Goal: Use online tool/utility: Utilize a website feature to perform a specific function

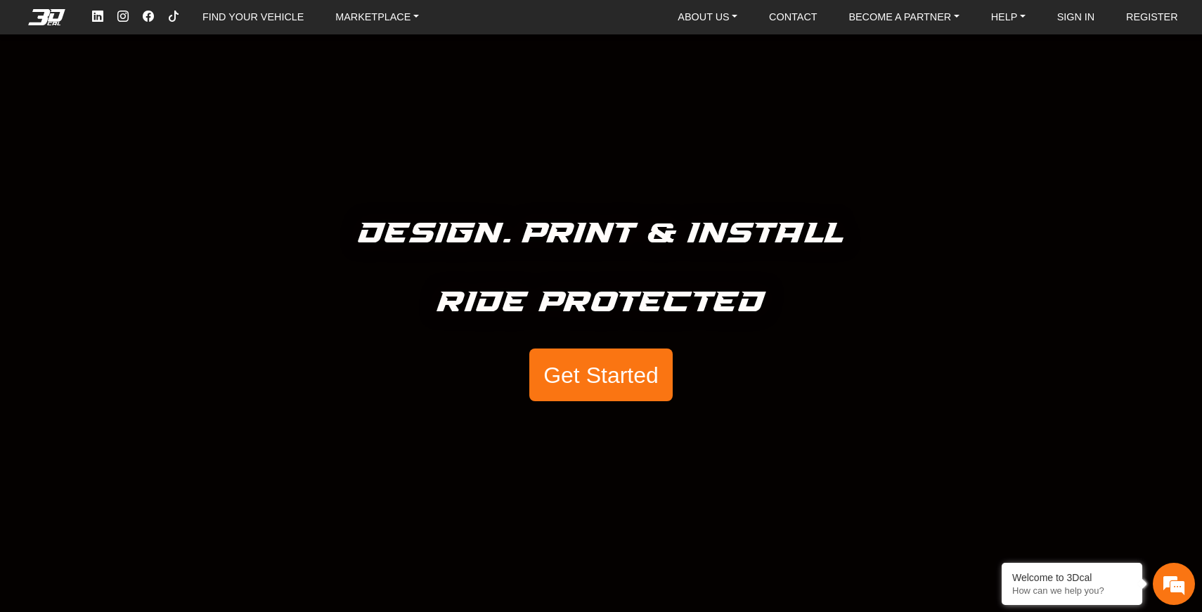
click at [572, 392] on button "Get Started" at bounding box center [600, 375] width 143 height 53
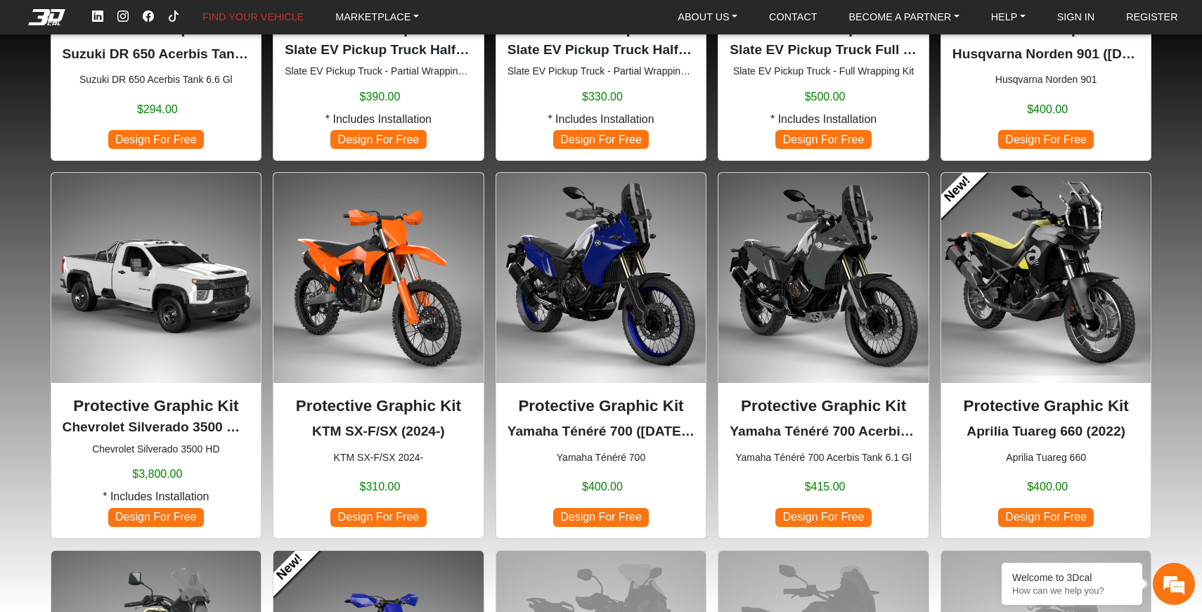
scroll to position [742, 0]
click at [632, 214] on img at bounding box center [601, 277] width 210 height 210
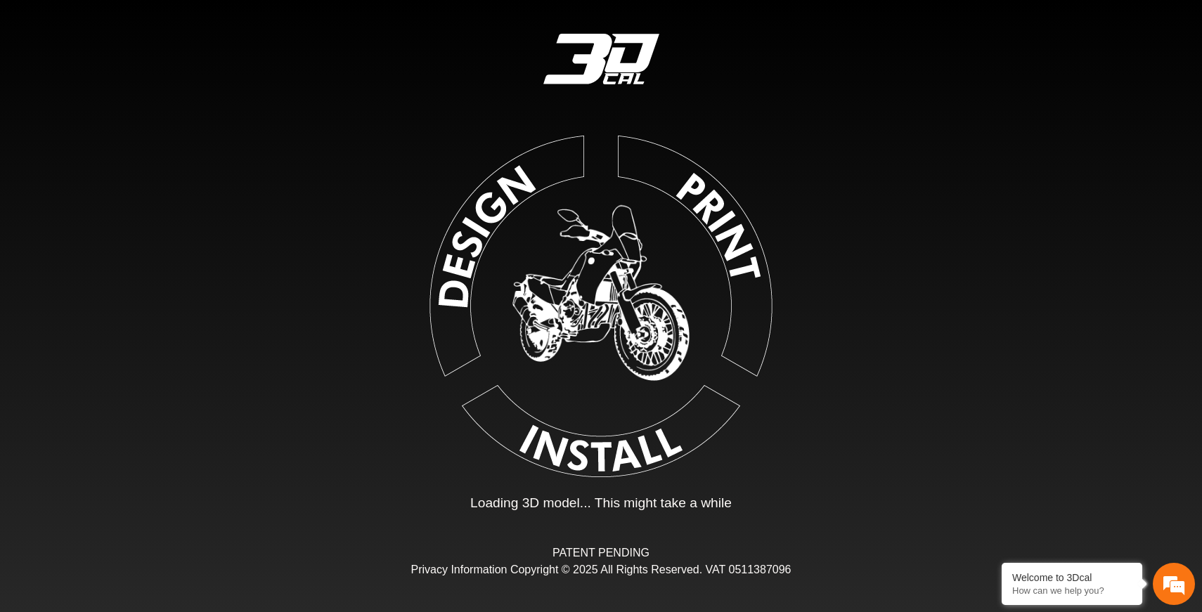
type input "*"
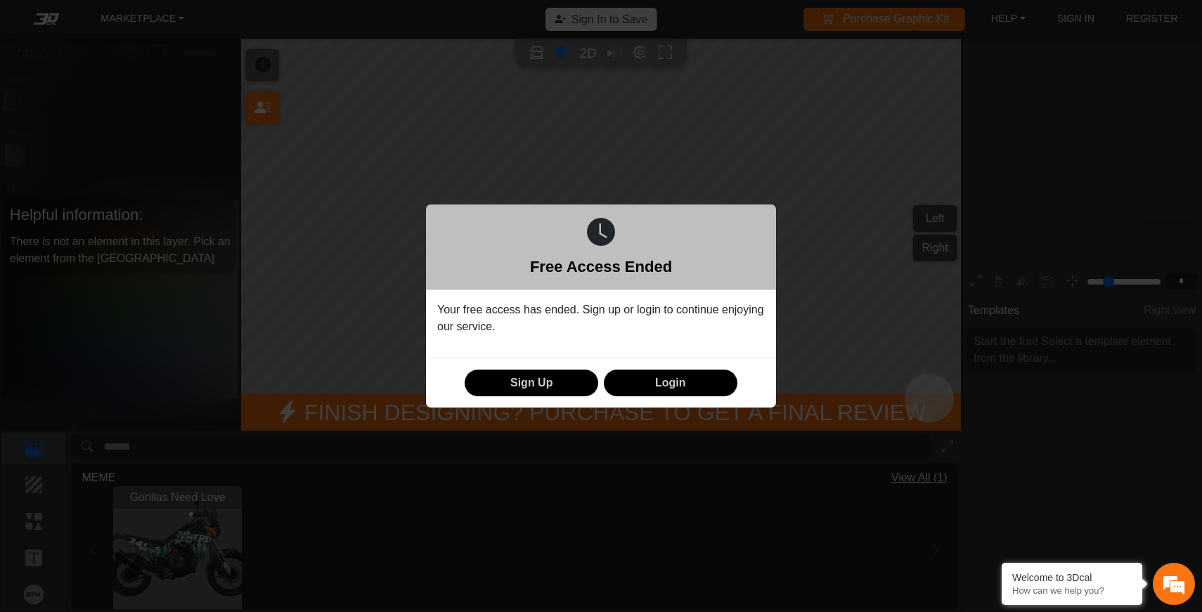
scroll to position [151, 145]
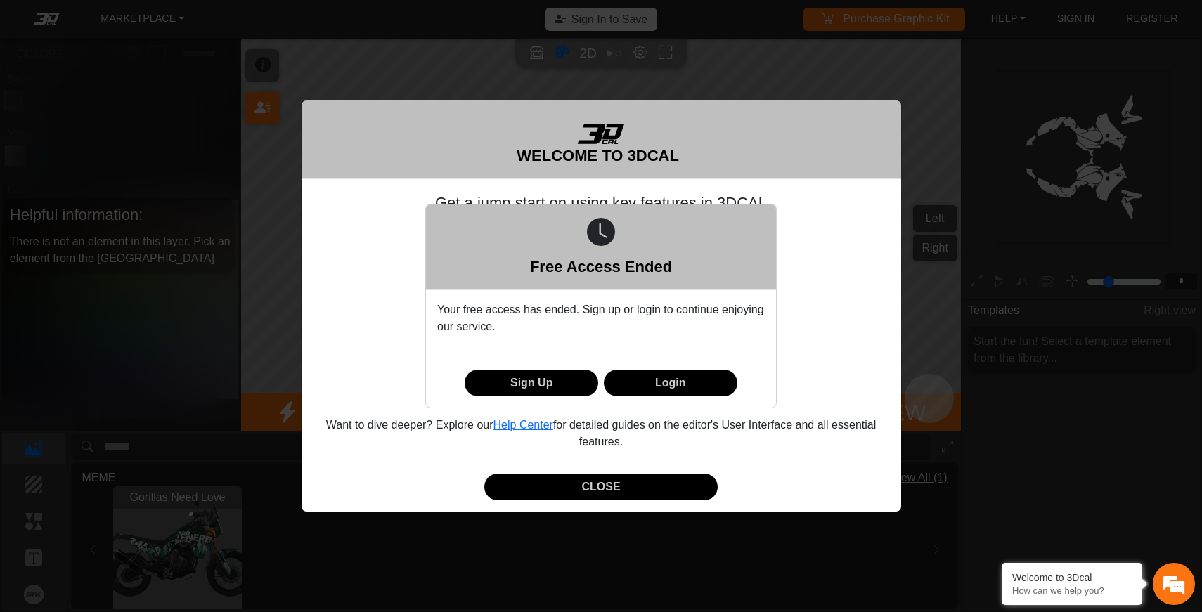
click at [586, 490] on div "Free Access Ended Your free access has ended. Sign up or login to continue enjo…" at bounding box center [601, 306] width 1202 height 612
click at [603, 475] on div "Free Access Ended Your free access has ended. Sign up or login to continue enjo…" at bounding box center [601, 306] width 1202 height 612
click at [122, 240] on div "Free Access Ended Your free access has ended. Sign up or login to continue enjo…" at bounding box center [601, 306] width 1202 height 612
